Goal: Obtain resource: Obtain resource

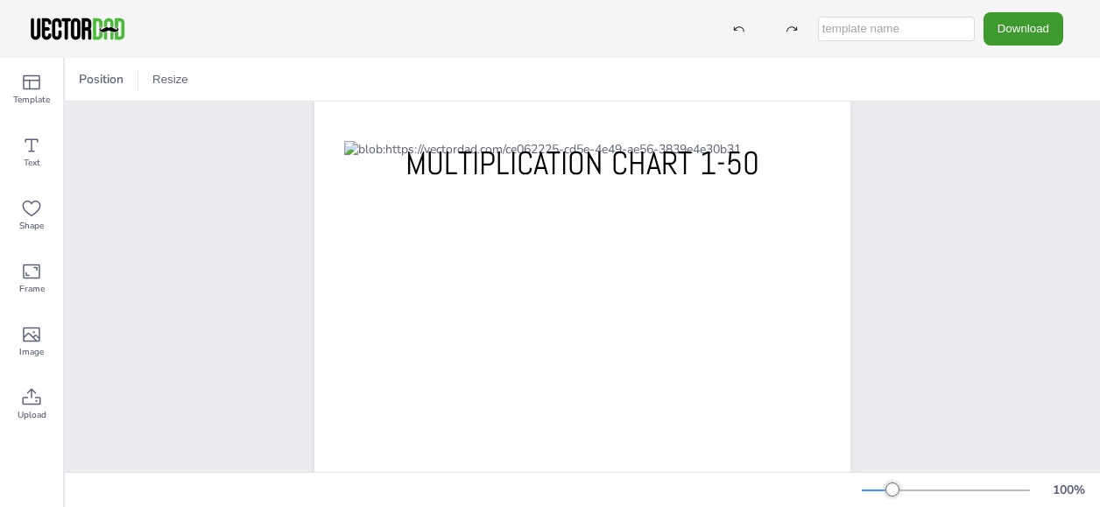
scroll to position [58, 0]
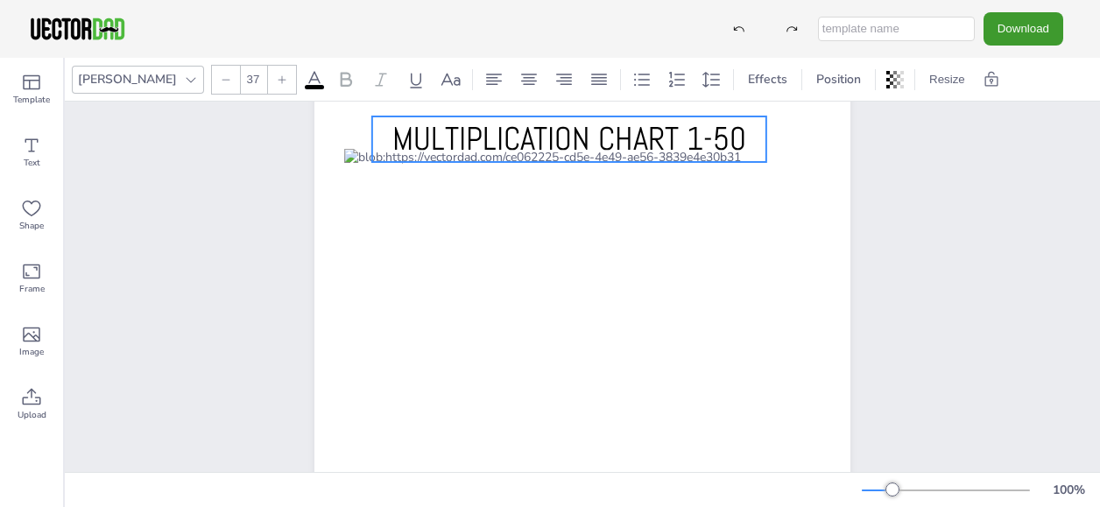
drag, startPoint x: 695, startPoint y: 169, endPoint x: 682, endPoint y: 137, distance: 35.0
click at [682, 137] on span "MULTIPLICATION CHART 1-50" at bounding box center [569, 138] width 354 height 41
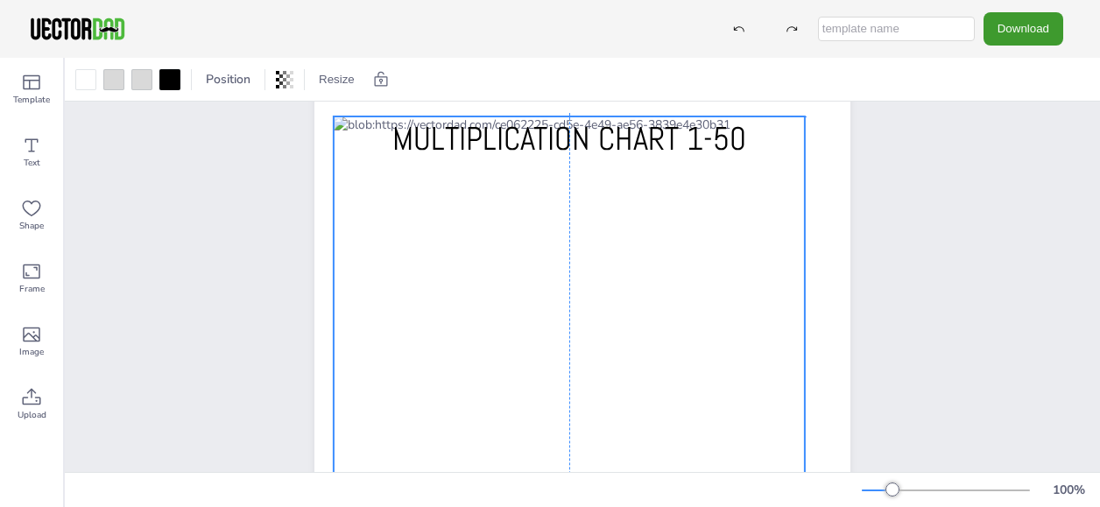
drag, startPoint x: 711, startPoint y: 184, endPoint x: 704, endPoint y: 148, distance: 36.6
click at [704, 70] on div "[DOMAIN_NAME] MULTIPLICATION CHART 1-50" at bounding box center [582, 70] width 536 height 0
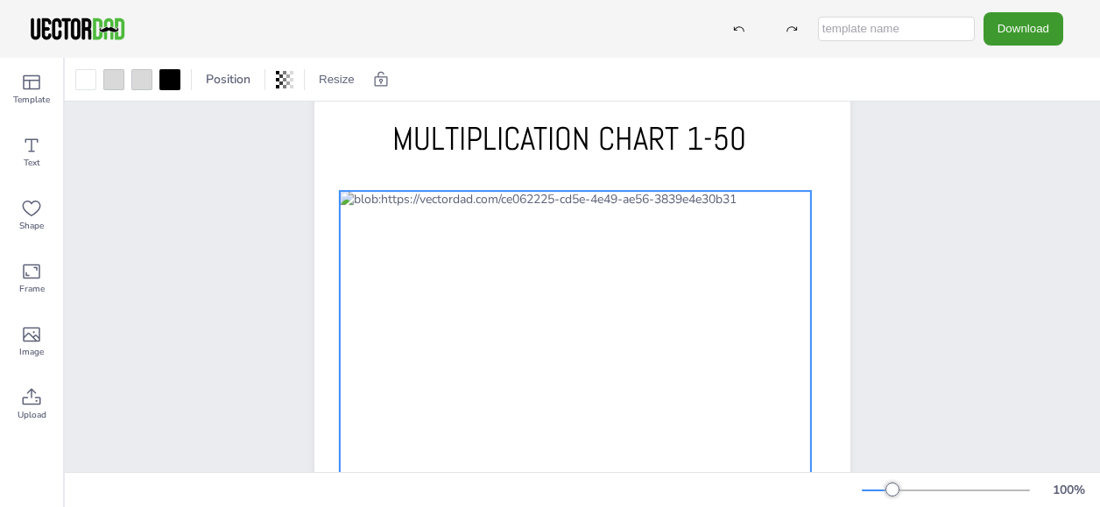
drag, startPoint x: 771, startPoint y: 143, endPoint x: 778, endPoint y: 215, distance: 72.1
click at [778, 215] on div at bounding box center [575, 461] width 471 height 540
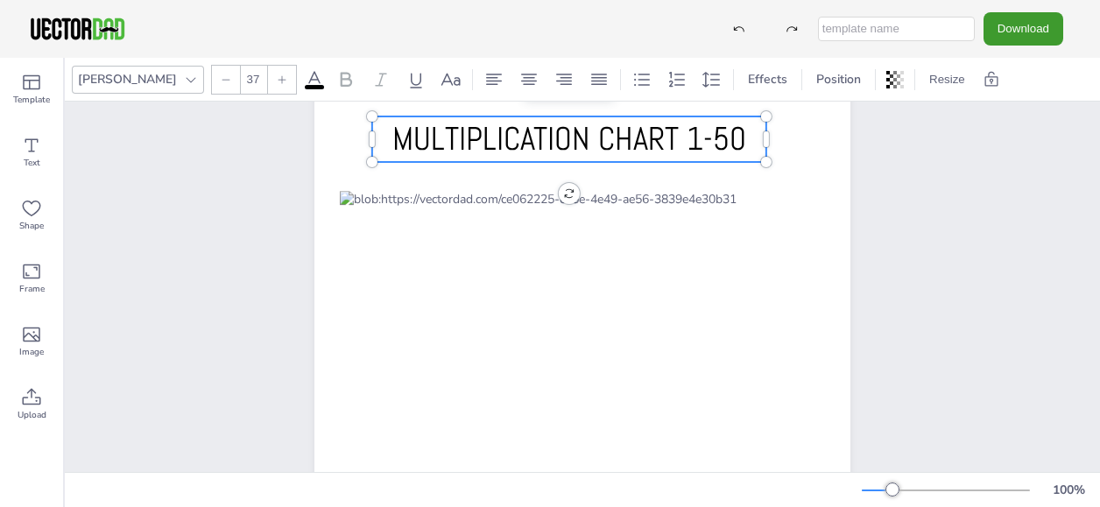
click at [701, 139] on span "MULTIPLICATION CHART 1-50" at bounding box center [569, 138] width 354 height 41
click at [703, 139] on span "MULTIPLICATION CHART 1-50" at bounding box center [569, 138] width 354 height 41
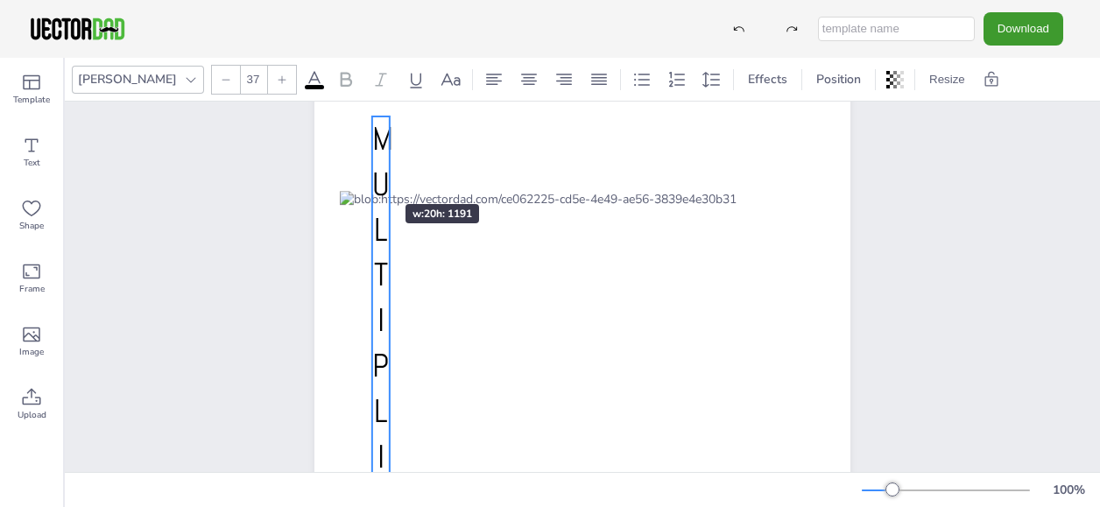
drag, startPoint x: 757, startPoint y: 138, endPoint x: 353, endPoint y: 173, distance: 405.2
click at [353, 173] on div "[DOMAIN_NAME] MULTIPLICATION CHART 1-50" at bounding box center [582, 416] width 536 height 693
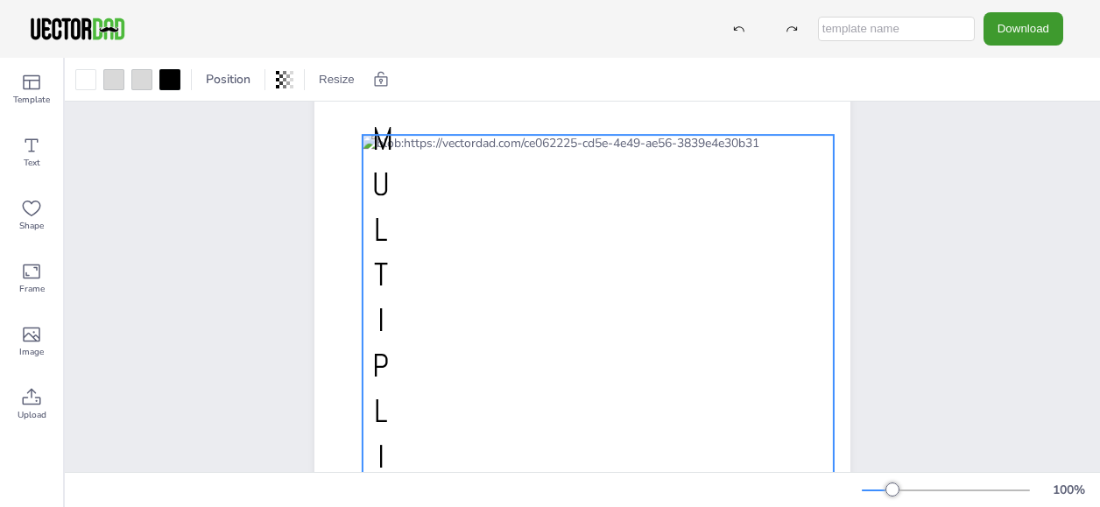
drag, startPoint x: 652, startPoint y: 204, endPoint x: 675, endPoint y: 148, distance: 60.5
click at [675, 148] on div at bounding box center [598, 405] width 471 height 540
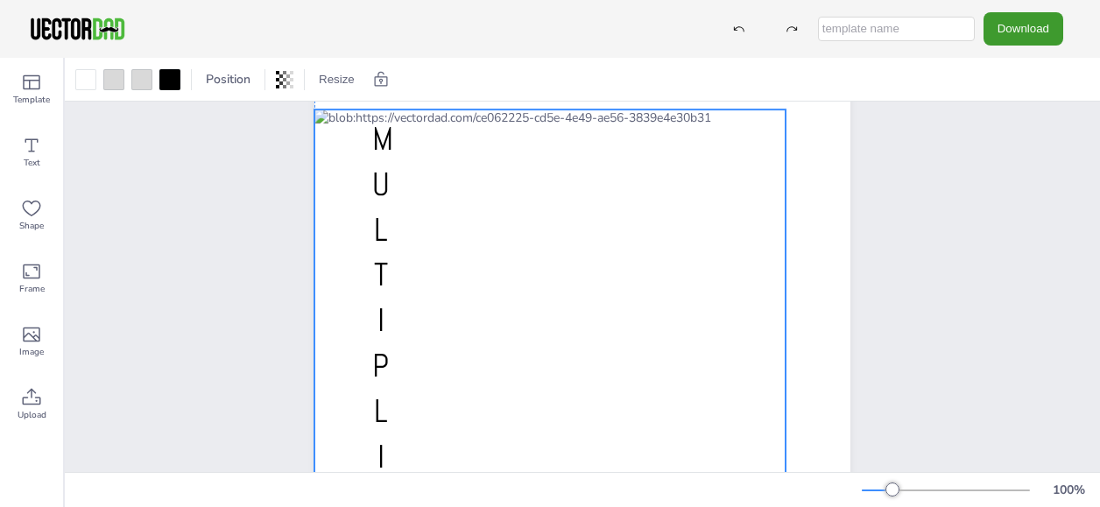
drag, startPoint x: 381, startPoint y: 166, endPoint x: 334, endPoint y: 134, distance: 56.8
click at [334, 70] on div "[DOMAIN_NAME] MULTIPLICATION CHART 1-50" at bounding box center [582, 70] width 536 height 0
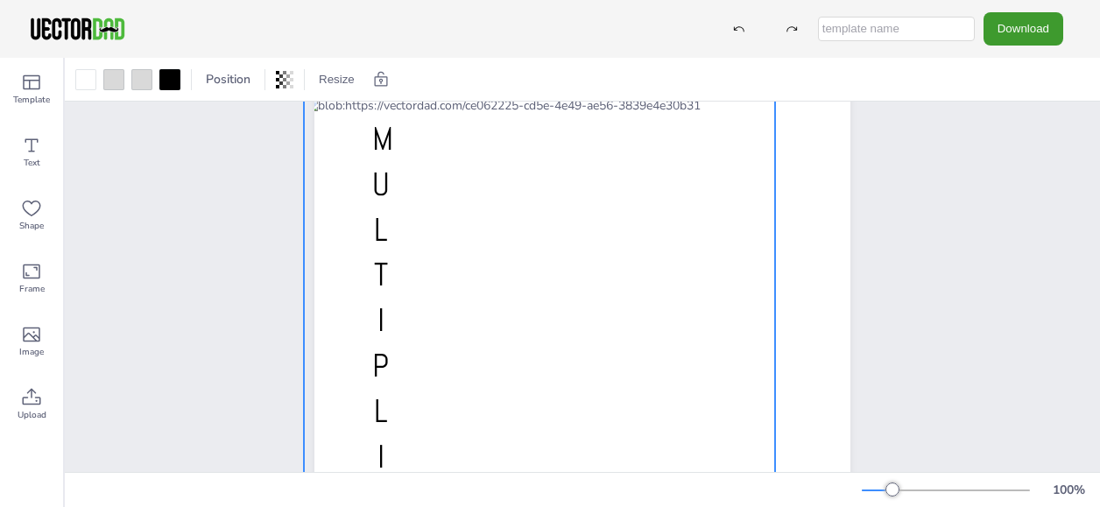
drag, startPoint x: 373, startPoint y: 144, endPoint x: 362, endPoint y: 138, distance: 12.9
click at [362, 70] on div "[DOMAIN_NAME] MULTIPLICATION CHART 1-50" at bounding box center [582, 70] width 536 height 0
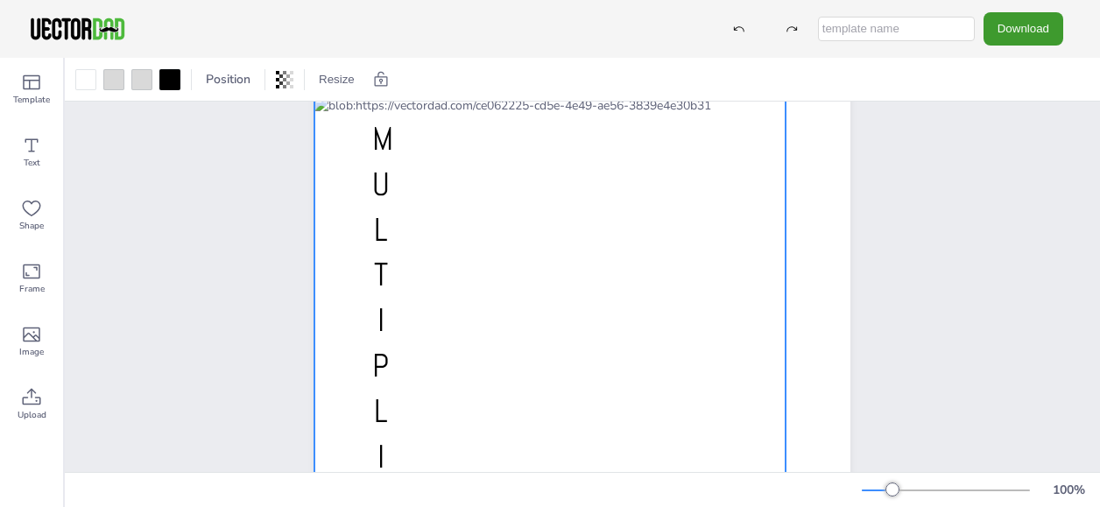
drag, startPoint x: 377, startPoint y: 150, endPoint x: 388, endPoint y: 148, distance: 11.5
click at [388, 70] on div "[DOMAIN_NAME] MULTIPLICATION CHART 1-50" at bounding box center [582, 70] width 536 height 0
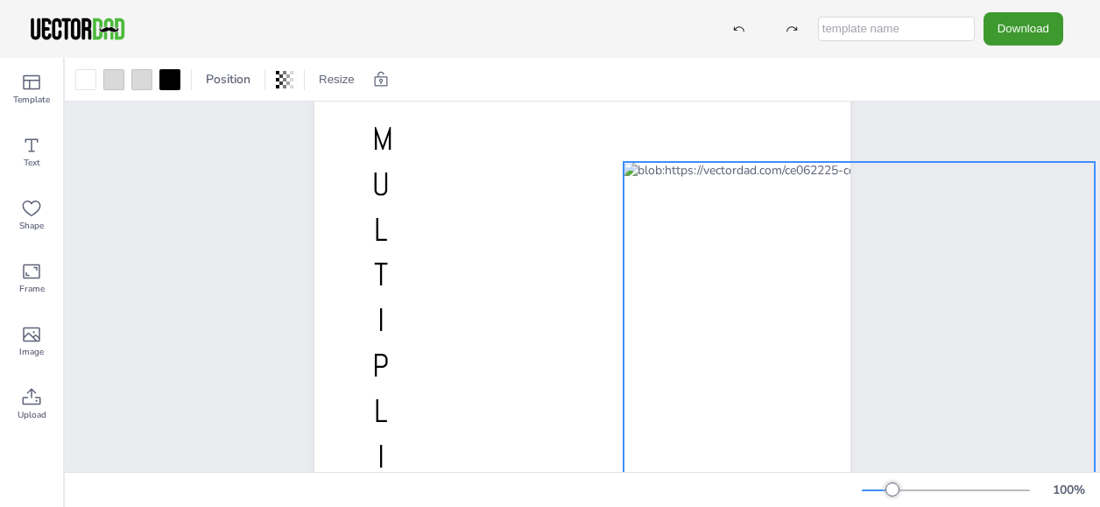
drag, startPoint x: 374, startPoint y: 137, endPoint x: 699, endPoint y: 208, distance: 332.3
click at [706, 70] on div "[DOMAIN_NAME] MULTIPLICATION CHART 1-50" at bounding box center [582, 70] width 536 height 0
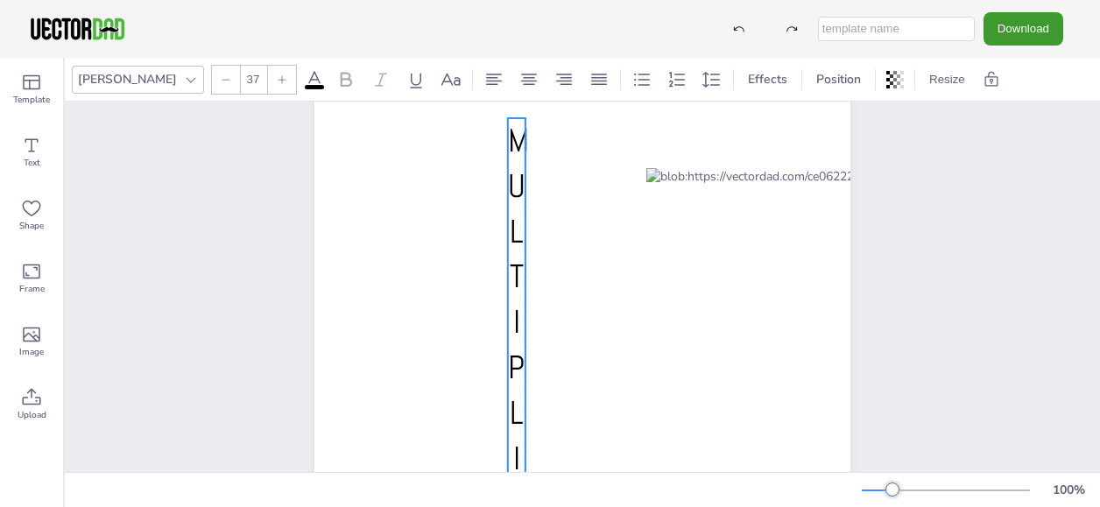
drag, startPoint x: 370, startPoint y: 163, endPoint x: 503, endPoint y: 165, distance: 133.1
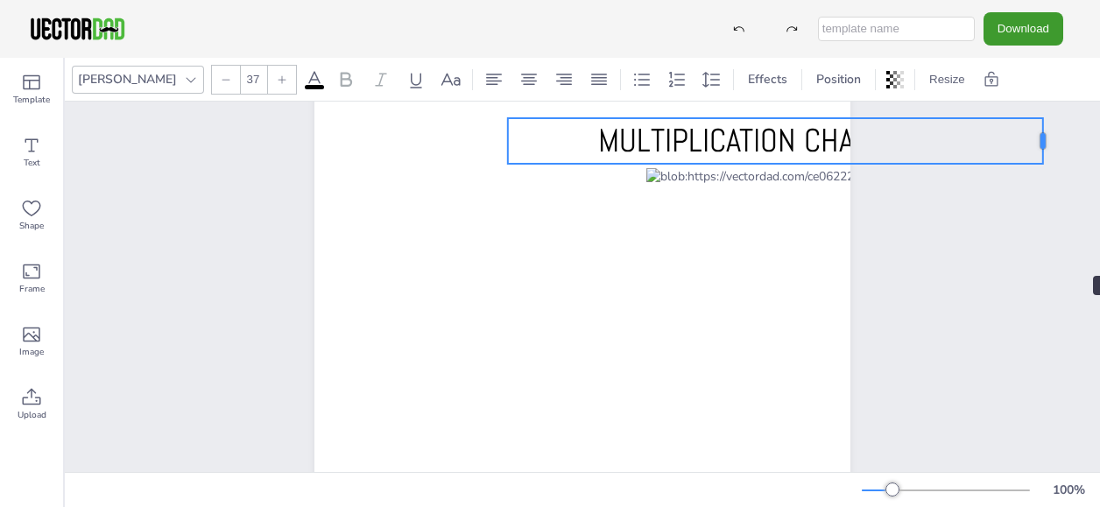
drag, startPoint x: 523, startPoint y: 171, endPoint x: 1040, endPoint y: 244, distance: 522.7
click at [1040, 244] on div "[DOMAIN_NAME] MULTIPLICATION CHART 1-50" at bounding box center [582, 416] width 1035 height 745
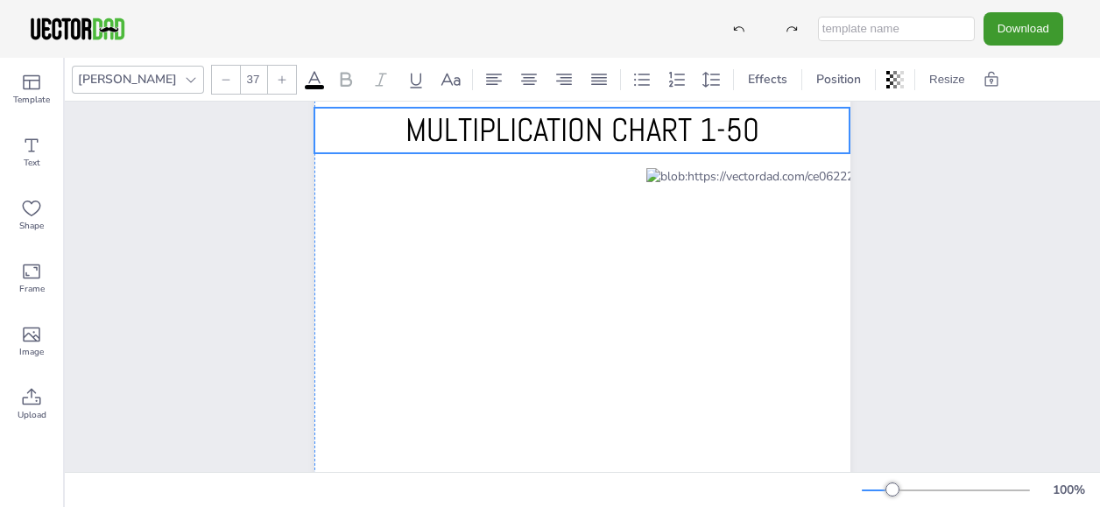
drag, startPoint x: 728, startPoint y: 141, endPoint x: 531, endPoint y: 130, distance: 197.3
click at [531, 130] on span "MULTIPLICATION CHART 1-50" at bounding box center [582, 129] width 354 height 41
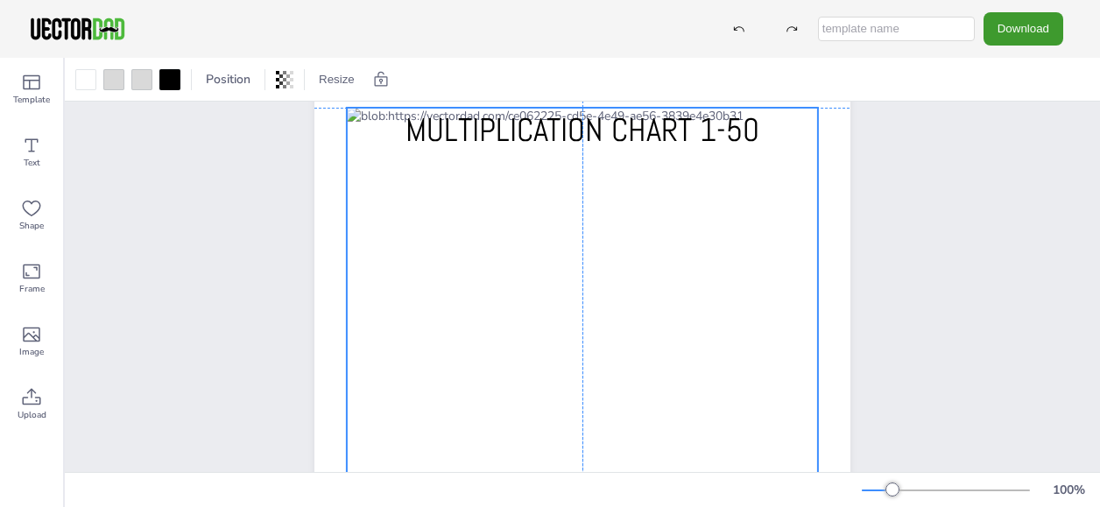
drag, startPoint x: 701, startPoint y: 293, endPoint x: 412, endPoint y: 237, distance: 294.4
click at [412, 237] on div at bounding box center [582, 378] width 471 height 540
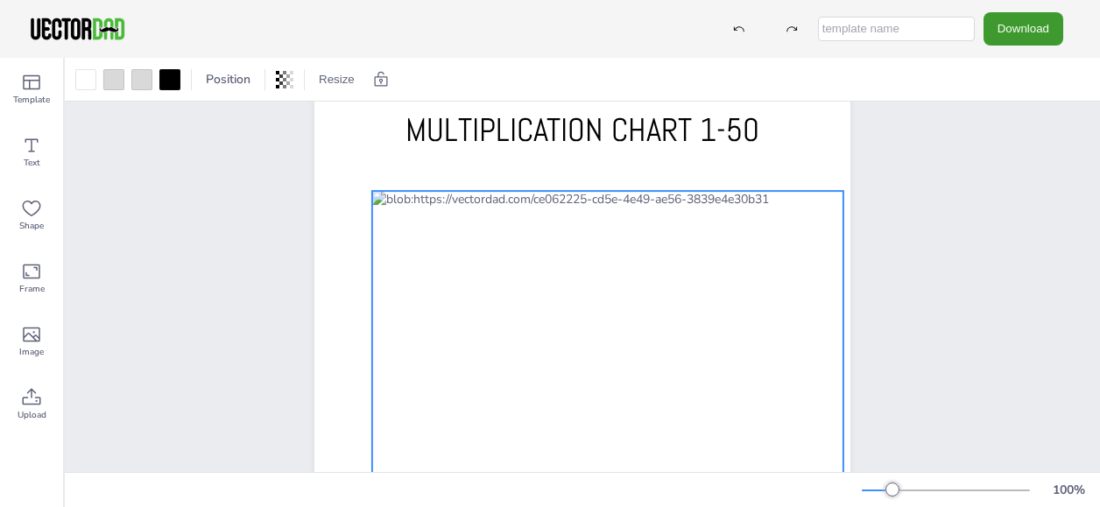
drag, startPoint x: 623, startPoint y: 134, endPoint x: 636, endPoint y: 222, distance: 88.4
click at [637, 70] on div "[DOMAIN_NAME] MULTIPLICATION CHART 1-50" at bounding box center [582, 70] width 536 height 0
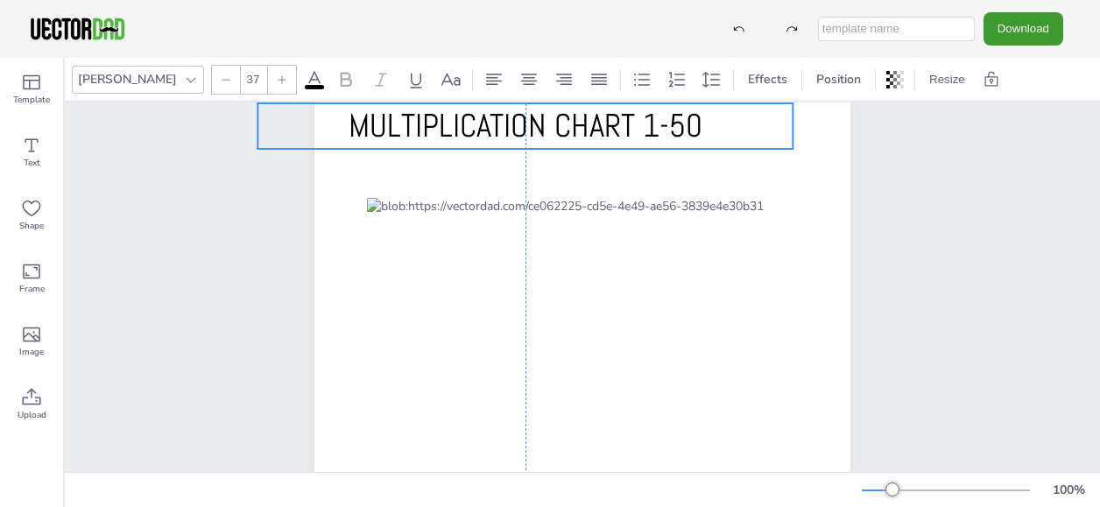
drag, startPoint x: 764, startPoint y: 131, endPoint x: 699, endPoint y: 139, distance: 66.1
click at [699, 139] on p "MULTIPLICATION CHART 1-50" at bounding box center [524, 126] width 535 height 46
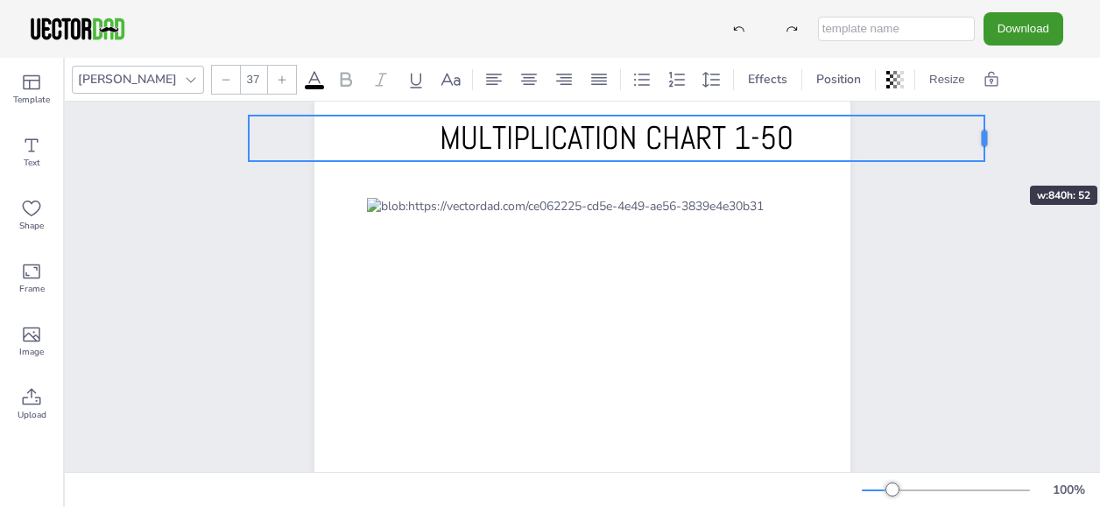
drag, startPoint x: 777, startPoint y: 139, endPoint x: 977, endPoint y: 154, distance: 201.1
click at [977, 154] on div "[DOMAIN_NAME] MULTIPLICATION CHART 1-50" at bounding box center [582, 416] width 1035 height 745
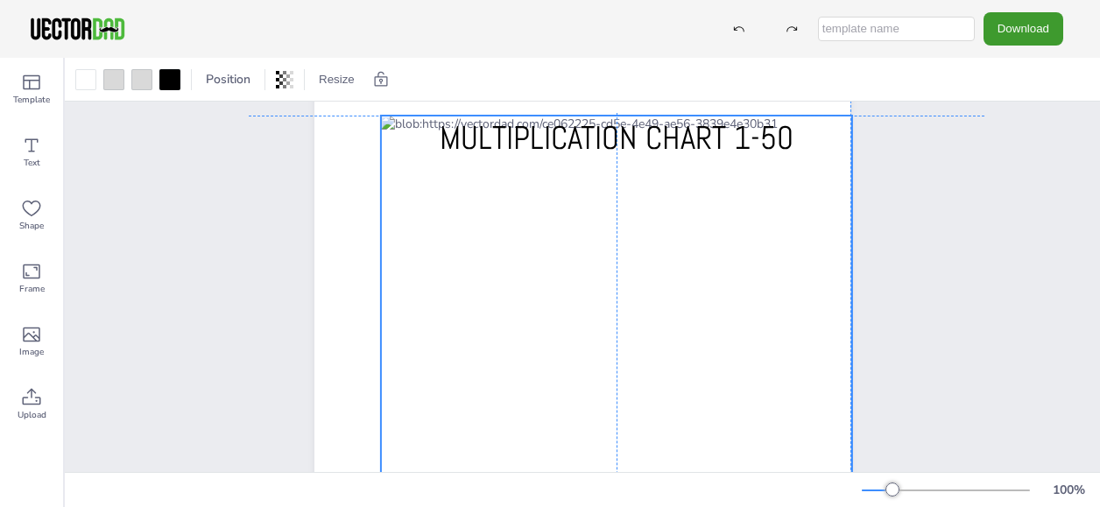
drag, startPoint x: 703, startPoint y: 314, endPoint x: 714, endPoint y: 229, distance: 85.6
click at [714, 229] on div at bounding box center [616, 386] width 471 height 540
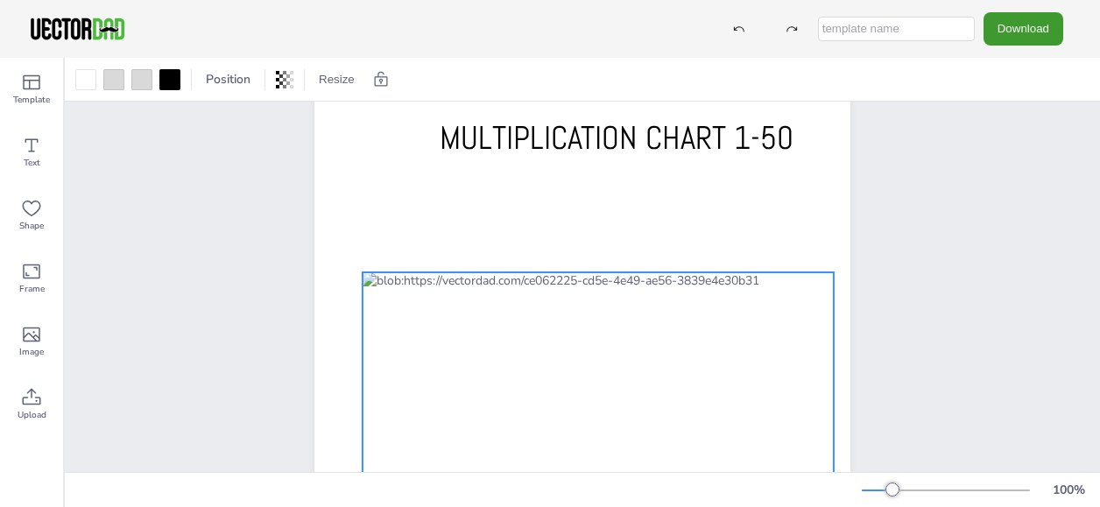
drag, startPoint x: 708, startPoint y: 239, endPoint x: 690, endPoint y: 391, distance: 152.5
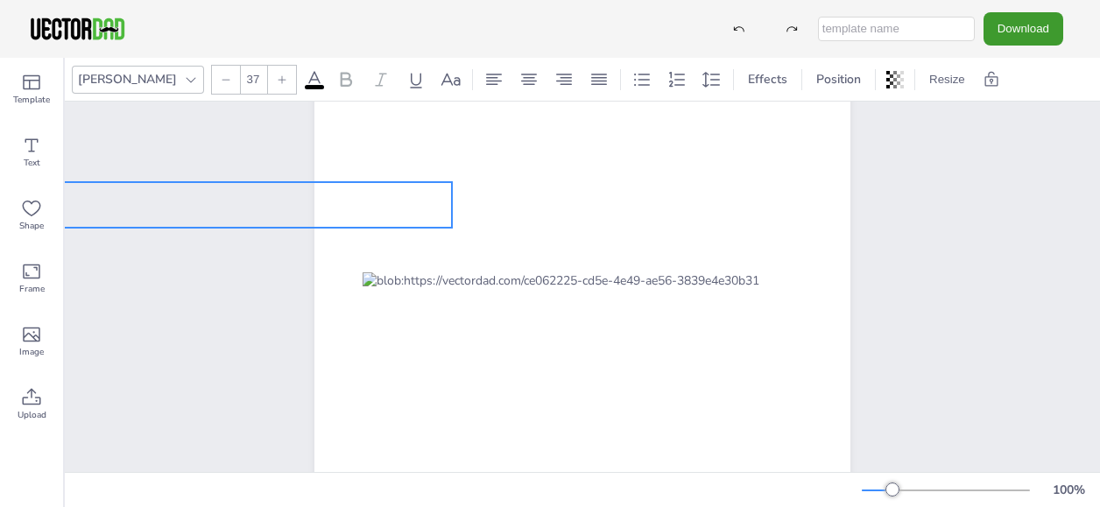
drag, startPoint x: 750, startPoint y: 132, endPoint x: 229, endPoint y: 199, distance: 524.4
click at [213, 201] on div "[DOMAIN_NAME] MULTIPLICATION CHART 1-50" at bounding box center [582, 416] width 1035 height 745
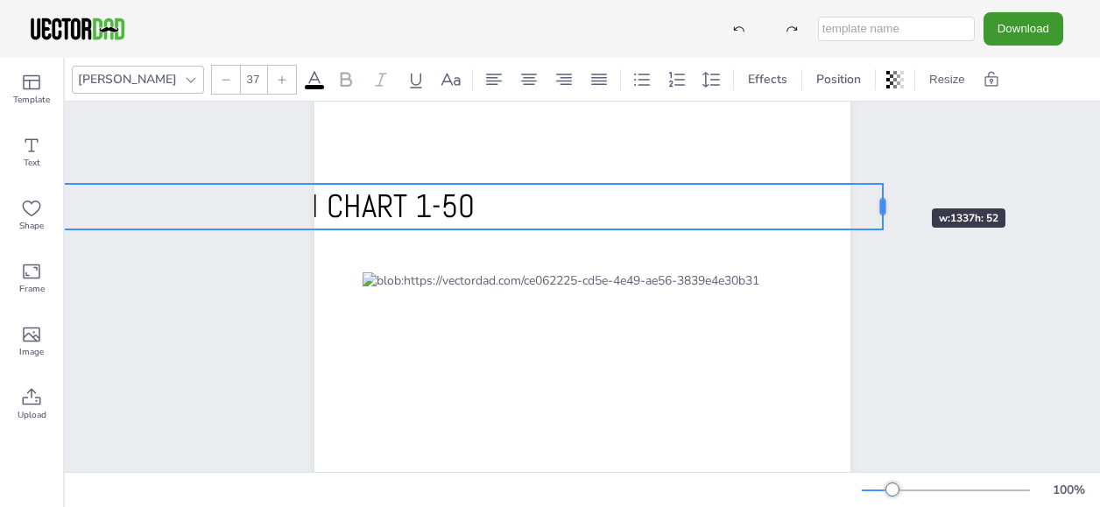
drag, startPoint x: 457, startPoint y: 209, endPoint x: 879, endPoint y: 177, distance: 423.3
click at [879, 177] on div "[DOMAIN_NAME] MULTIPLICATION CHART 1-50" at bounding box center [582, 416] width 687 height 745
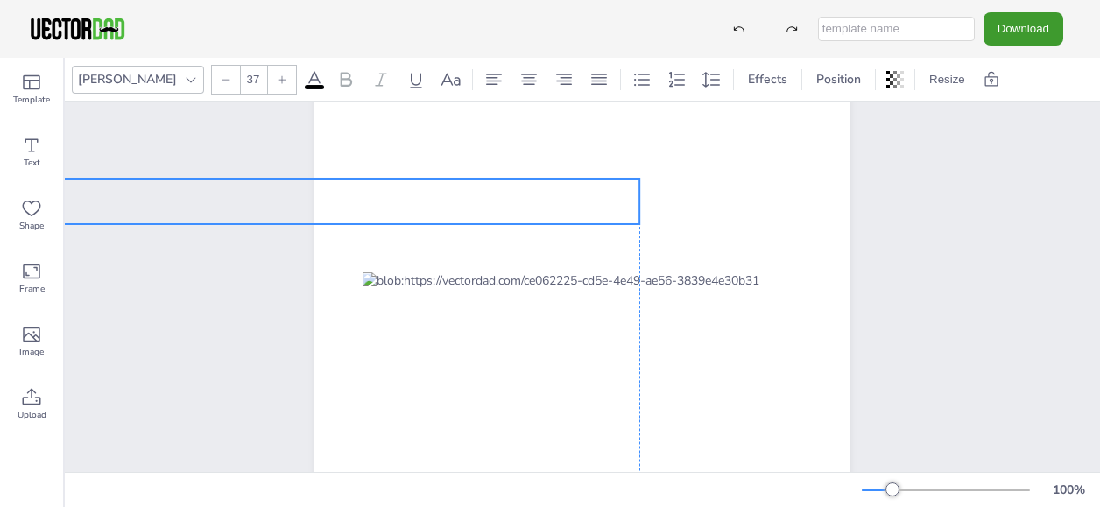
drag, startPoint x: 694, startPoint y: 202, endPoint x: 420, endPoint y: 197, distance: 274.1
click at [420, 197] on p "MULTIPLICATION CHART 1-50" at bounding box center [53, 202] width 1171 height 46
drag, startPoint x: 601, startPoint y: 197, endPoint x: 686, endPoint y: 191, distance: 85.2
click at [686, 191] on div at bounding box center [692, 202] width 14 height 46
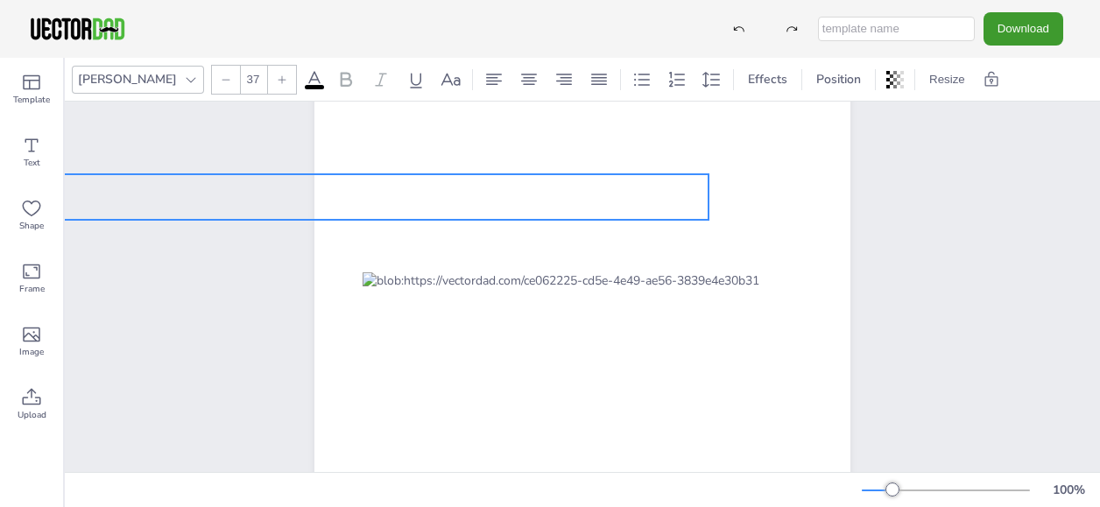
drag, startPoint x: 475, startPoint y: 194, endPoint x: 780, endPoint y: 199, distance: 305.6
click at [708, 201] on p "MULTIPLICATION CHART 1-50" at bounding box center [81, 197] width 1256 height 46
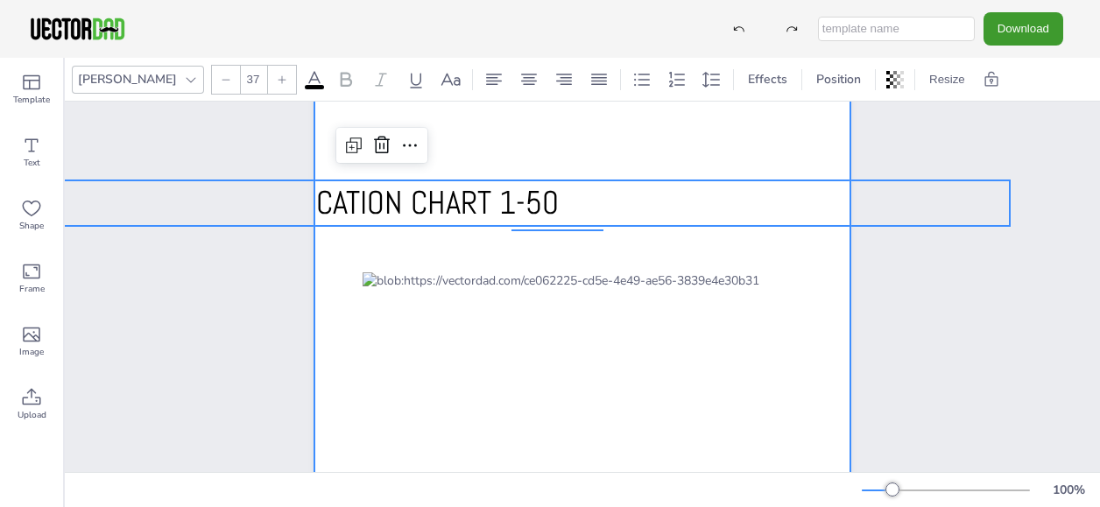
drag, startPoint x: 531, startPoint y: 229, endPoint x: 602, endPoint y: 229, distance: 71.8
click at [602, 229] on div at bounding box center [582, 416] width 536 height 693
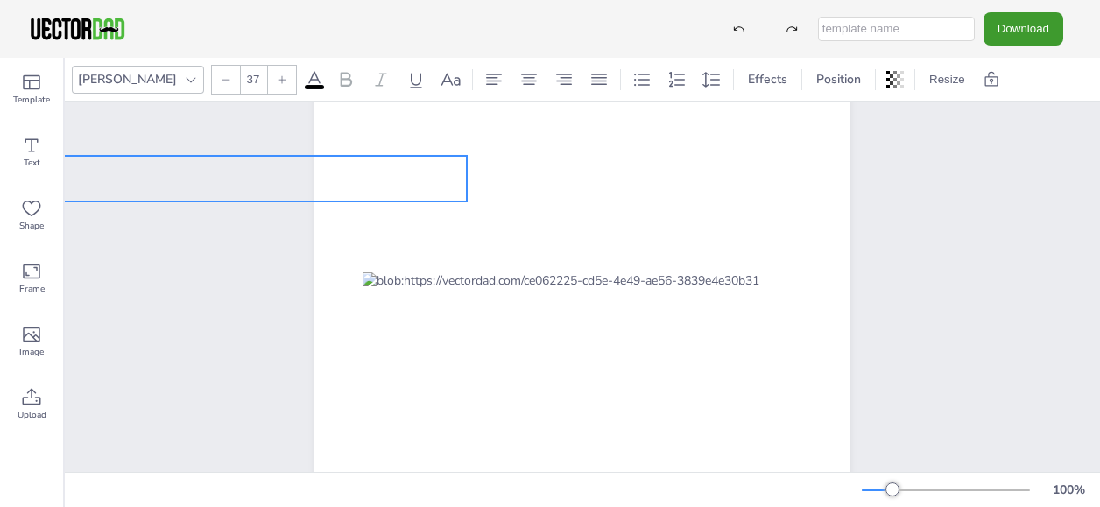
drag, startPoint x: 532, startPoint y: 199, endPoint x: -11, endPoint y: 183, distance: 543.1
click at [0, 183] on html "Download Template Text Shape Frame Image Upload [PERSON_NAME] 37 Effects Positi…" at bounding box center [550, 253] width 1100 height 507
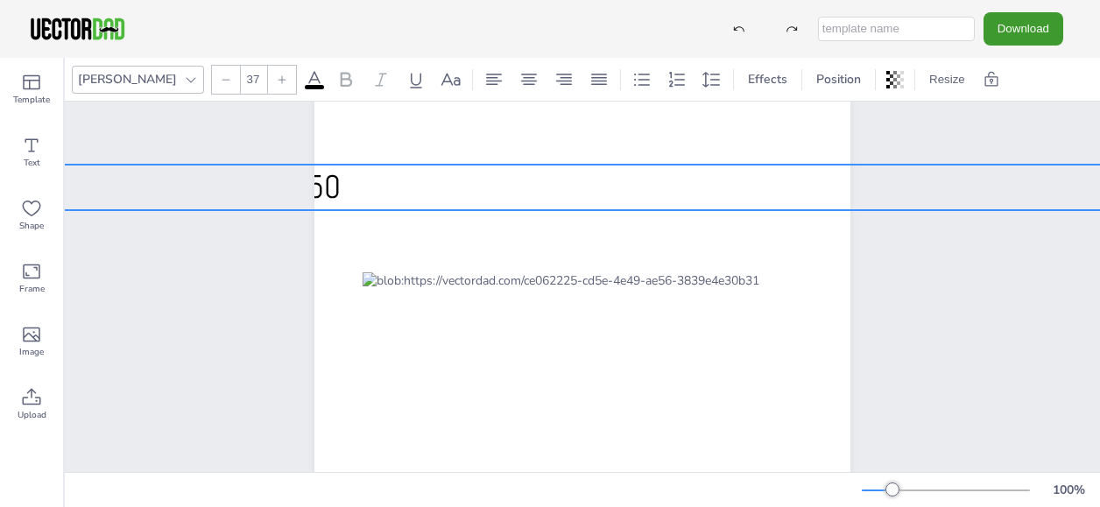
drag, startPoint x: 461, startPoint y: 191, endPoint x: 1067, endPoint y: 176, distance: 606.1
click at [1099, 170] on html "Download Template Text Shape Frame Image Upload [PERSON_NAME] 37 Effects Positi…" at bounding box center [550, 253] width 1100 height 507
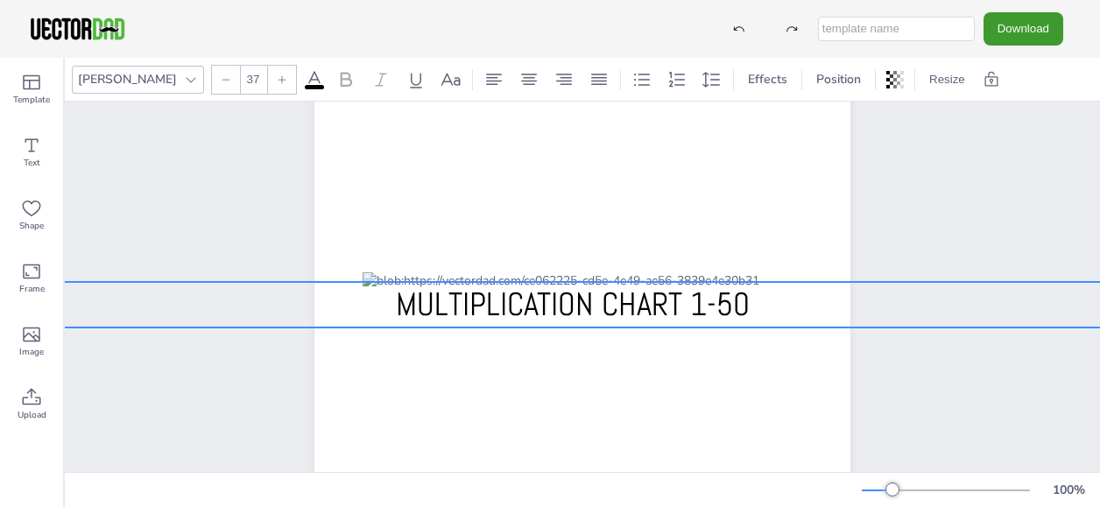
drag, startPoint x: 300, startPoint y: 183, endPoint x: 709, endPoint y: 300, distance: 425.4
click at [709, 300] on div "[DOMAIN_NAME] MULTIPLICATION CHART 1-50" at bounding box center [582, 416] width 588 height 693
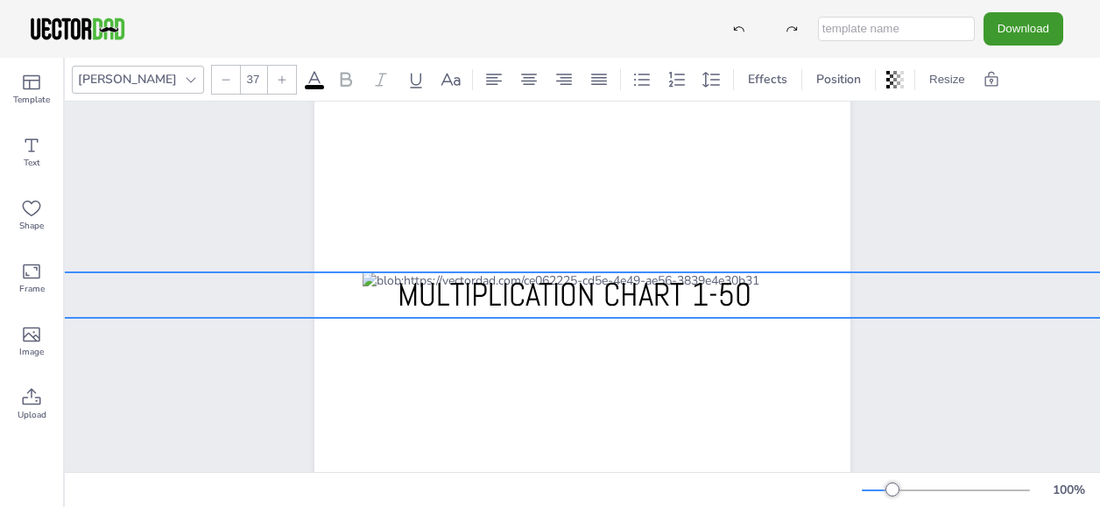
click at [711, 292] on span "MULTIPLICATION CHART 1-50" at bounding box center [575, 294] width 354 height 41
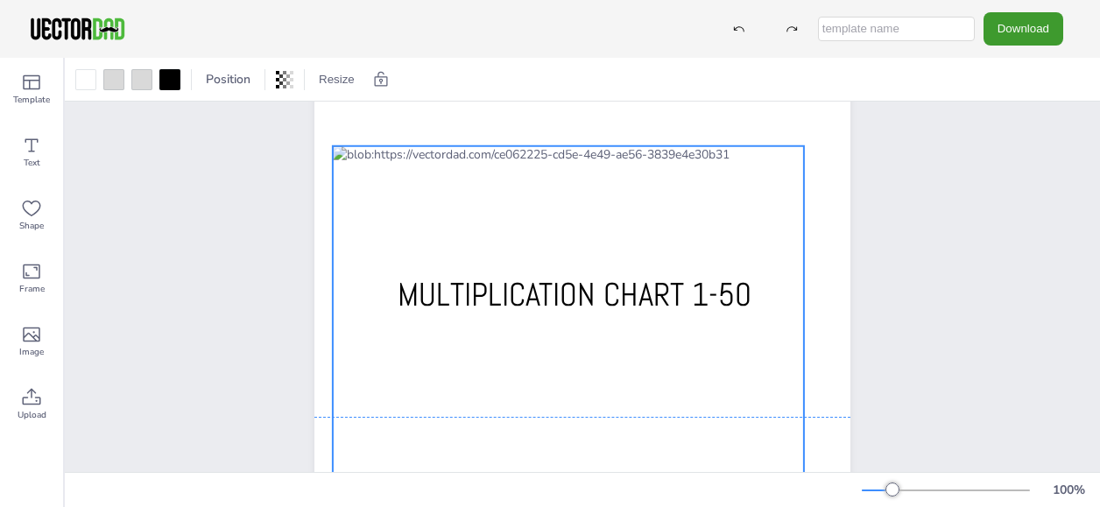
drag, startPoint x: 616, startPoint y: 409, endPoint x: 585, endPoint y: 273, distance: 139.3
click at [585, 70] on div "[DOMAIN_NAME] MULTIPLICATION CHART 1-50" at bounding box center [582, 70] width 536 height 0
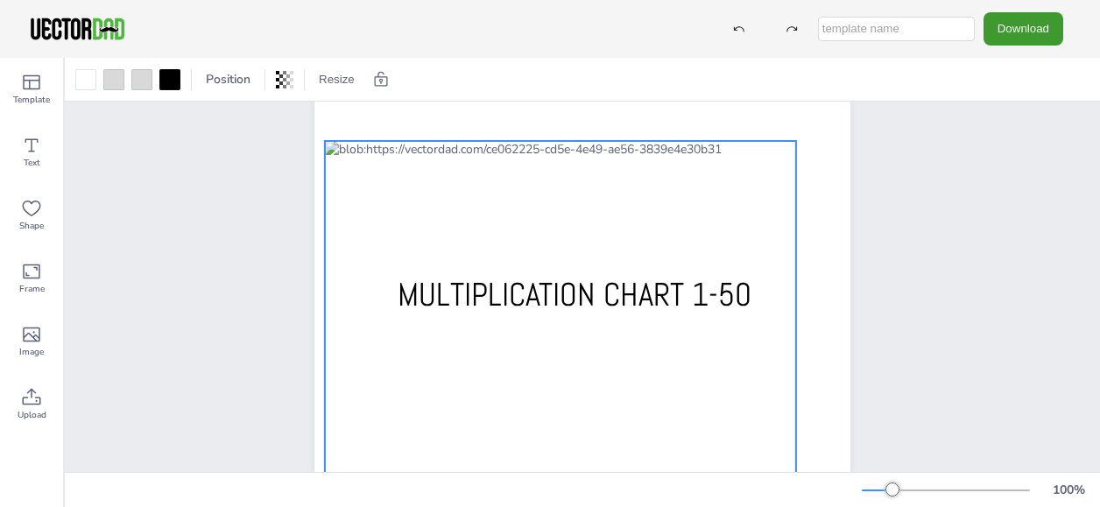
drag, startPoint x: 601, startPoint y: 294, endPoint x: 593, endPoint y: 300, distance: 10.0
click at [593, 300] on span "MULTIPLICATION CHART 1-50" at bounding box center [575, 294] width 354 height 41
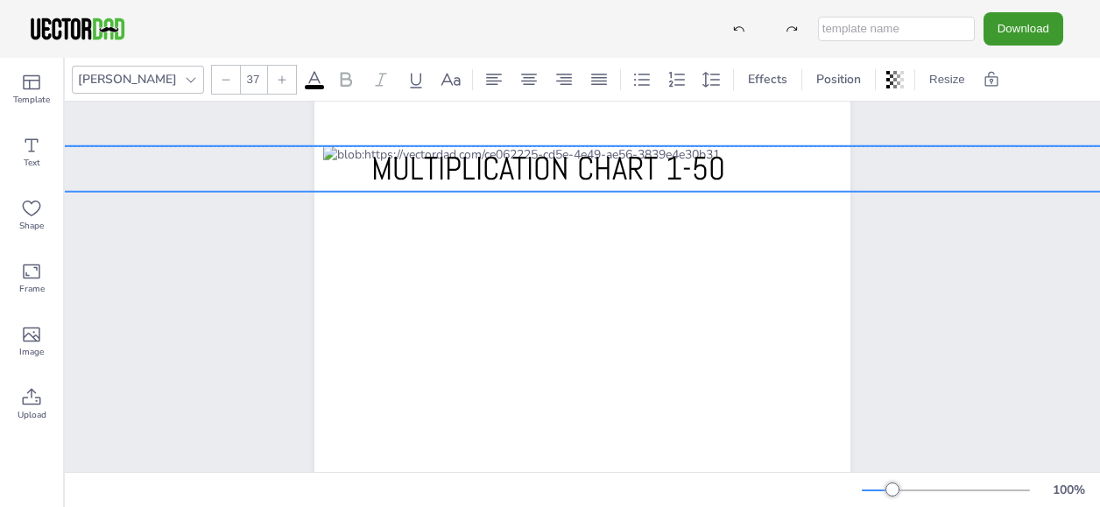
drag, startPoint x: 814, startPoint y: 305, endPoint x: 788, endPoint y: 180, distance: 127.9
click at [788, 180] on p "MULTIPLICATION CHART 1-50" at bounding box center [547, 169] width 1905 height 46
